Goal: Task Accomplishment & Management: Manage account settings

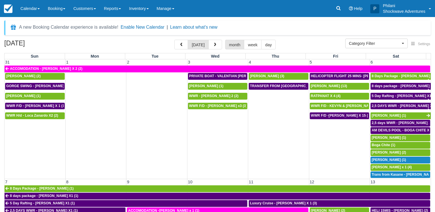
select select
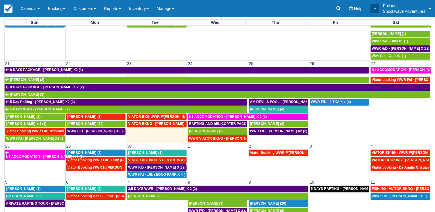
scroll to position [44, 0]
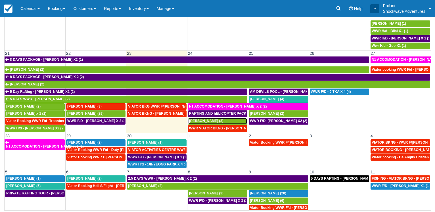
click at [223, 119] on div "[PERSON_NAME] (3)" at bounding box center [217, 121] width 57 height 5
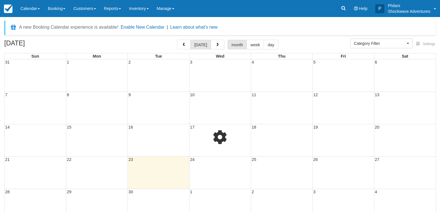
select select
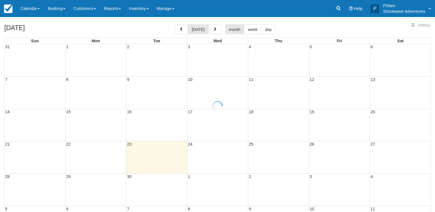
select select
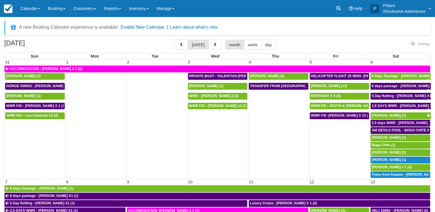
select select
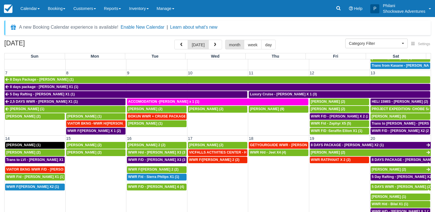
scroll to position [245, 0]
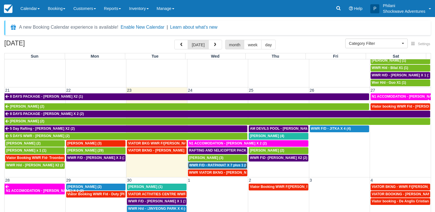
click at [211, 163] on span "WWR F/D - RATPANAT X 7 plus 1 (8)" at bounding box center [218, 165] width 59 height 4
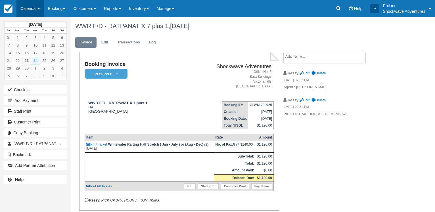
click at [32, 6] on link "Calendar" at bounding box center [29, 8] width 27 height 17
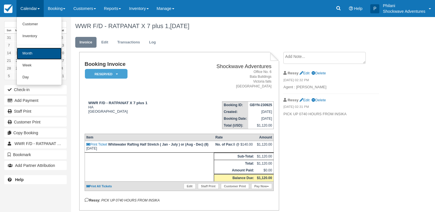
click at [31, 52] on link "Month" at bounding box center [39, 54] width 45 height 12
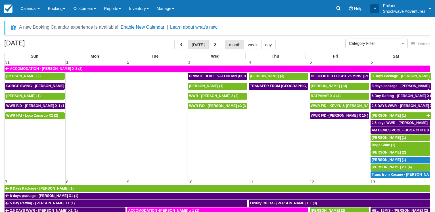
select select
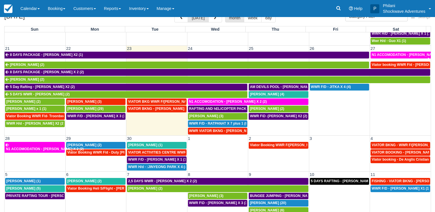
scroll to position [44, 0]
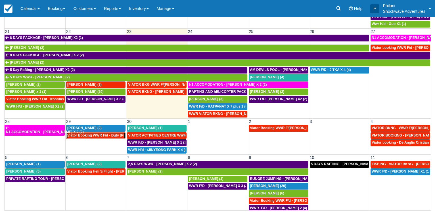
click at [87, 133] on span "Viator Booking WWR F/d - Duty [PERSON_NAME] 2 (2)" at bounding box center [112, 135] width 90 height 4
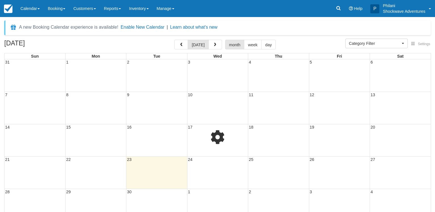
select select
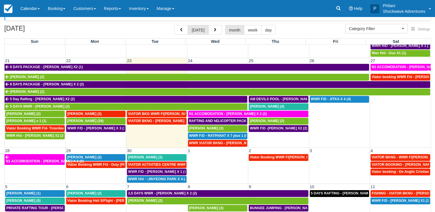
scroll to position [29, 0]
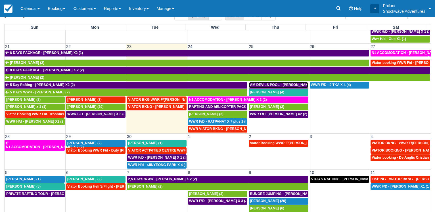
click at [273, 83] on span "AM DEVILS POOL - [PERSON_NAME] X 2 (2)" at bounding box center [286, 85] width 73 height 4
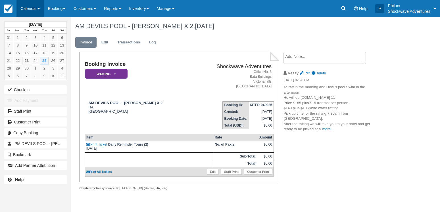
click at [37, 8] on link "Calendar" at bounding box center [29, 8] width 27 height 17
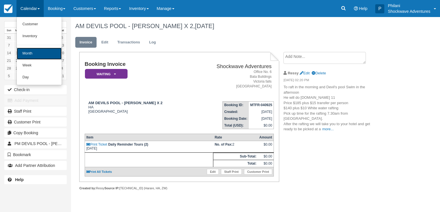
click at [34, 52] on link "Month" at bounding box center [39, 54] width 45 height 12
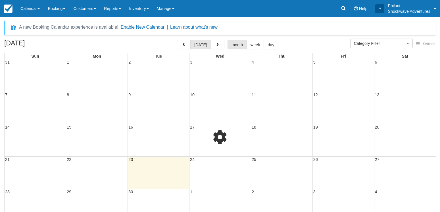
select select
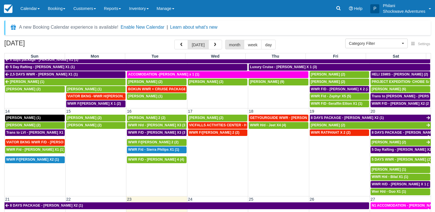
scroll to position [218, 0]
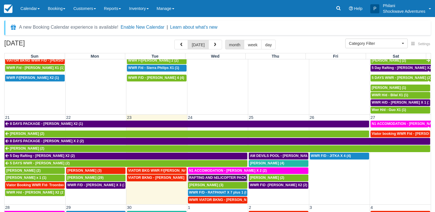
click at [219, 176] on span "RAFTING AND hELICOPTER PACKAGE - [PERSON_NAME] X1 (1)" at bounding box center [243, 178] width 108 height 4
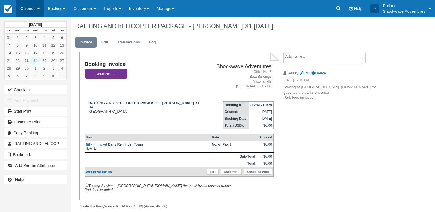
click at [22, 6] on link "Calendar" at bounding box center [29, 8] width 27 height 17
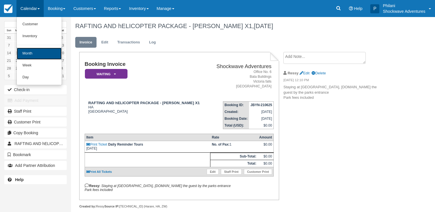
click at [28, 54] on link "Month" at bounding box center [39, 54] width 45 height 12
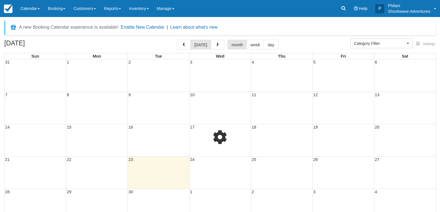
select select
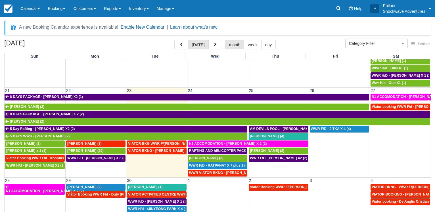
scroll to position [245, 0]
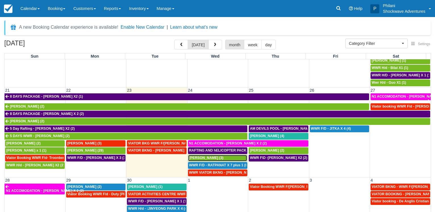
click at [194, 156] on span "[PERSON_NAME] (3)" at bounding box center [206, 158] width 34 height 4
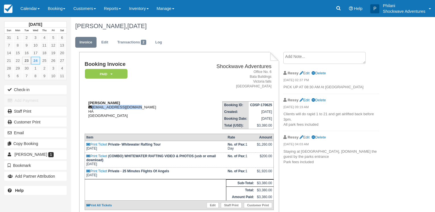
drag, startPoint x: 136, startPoint y: 108, endPoint x: 91, endPoint y: 108, distance: 45.4
click at [91, 108] on div "[PERSON_NAME] [EMAIL_ADDRESS][DOMAIN_NAME] HA [GEOGRAPHIC_DATA]" at bounding box center [136, 109] width 103 height 17
copy div "[EMAIL_ADDRESS][DOMAIN_NAME]"
click at [35, 4] on link "Calendar" at bounding box center [29, 8] width 27 height 17
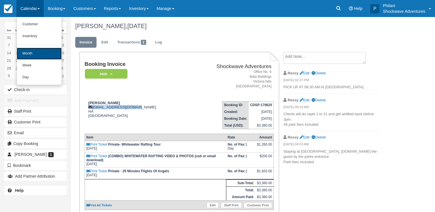
click at [35, 54] on link "Month" at bounding box center [39, 54] width 45 height 12
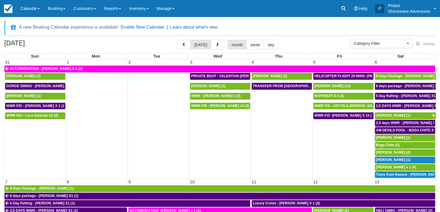
select select
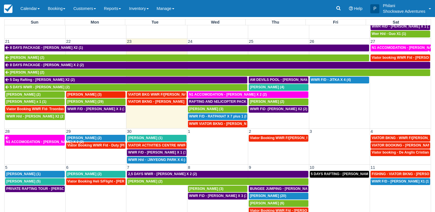
scroll to position [44, 0]
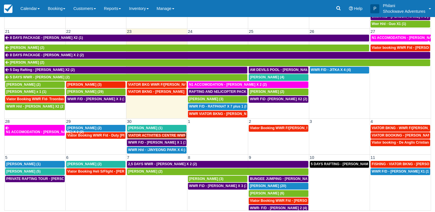
click at [160, 133] on span "VIATOR ACTIVITIES CENTRE WWR - [PERSON_NAME] X 1 (1)" at bounding box center [179, 135] width 102 height 4
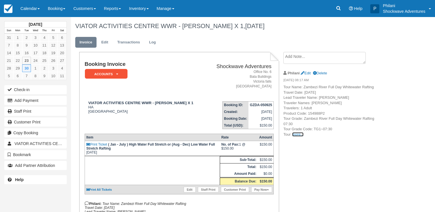
click at [293, 132] on link "more..." at bounding box center [297, 134] width 11 height 4
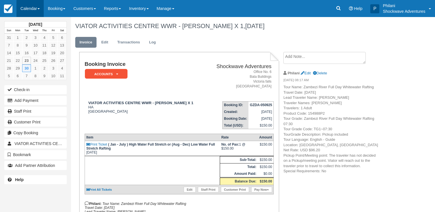
click at [23, 8] on link "Calendar" at bounding box center [29, 8] width 27 height 17
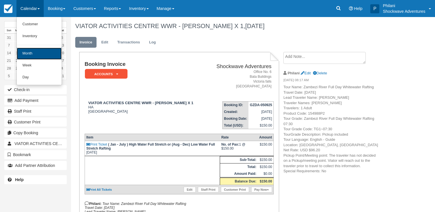
click at [30, 52] on link "Month" at bounding box center [39, 54] width 45 height 12
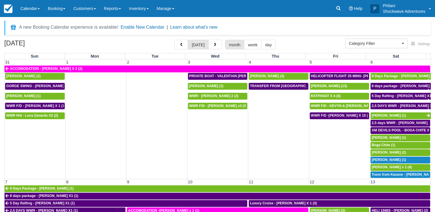
select select
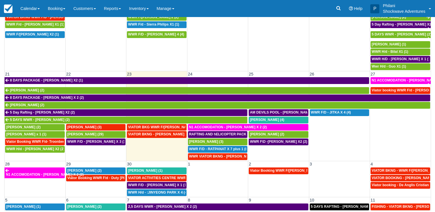
scroll to position [205, 0]
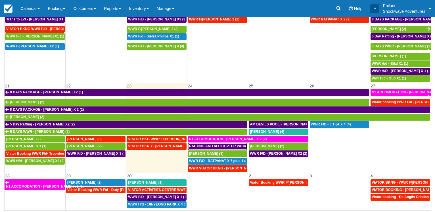
click at [217, 144] on span "RAFTING AND hELICOPTER PACKAGE - RYAN LEADBEATH X1 (1)" at bounding box center [243, 146] width 108 height 4
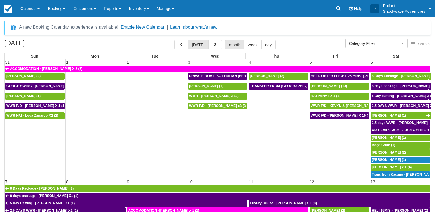
select select
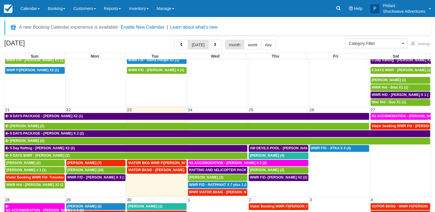
scroll to position [260, 0]
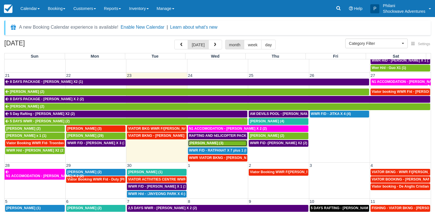
click at [219, 141] on span "Ryan Leadbeater (3)" at bounding box center [206, 143] width 34 height 4
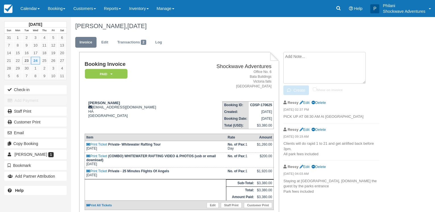
click at [304, 61] on textarea at bounding box center [324, 68] width 82 height 32
type textarea "A [GEOGRAPHIC_DATA] - 0772131111"
click at [315, 89] on input "Show on invoice" at bounding box center [315, 89] width 4 height 4
checkbox input "true"
click at [290, 89] on icon "button" at bounding box center [290, 90] width 6 height 4
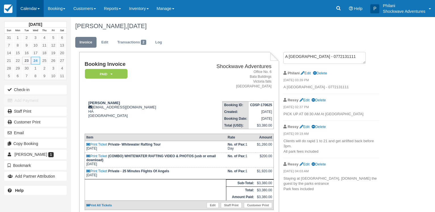
click at [25, 9] on link "Calendar" at bounding box center [29, 8] width 27 height 17
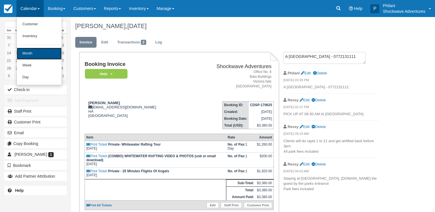
click at [28, 53] on link "Month" at bounding box center [39, 54] width 45 height 12
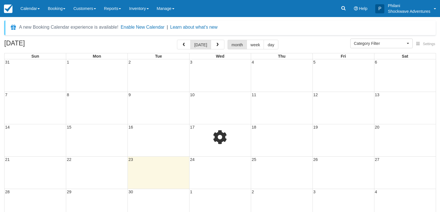
select select
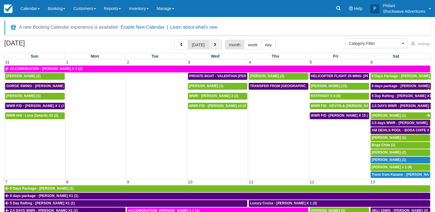
click at [217, 48] on button "button" at bounding box center [215, 45] width 14 height 10
